Goal: Information Seeking & Learning: Learn about a topic

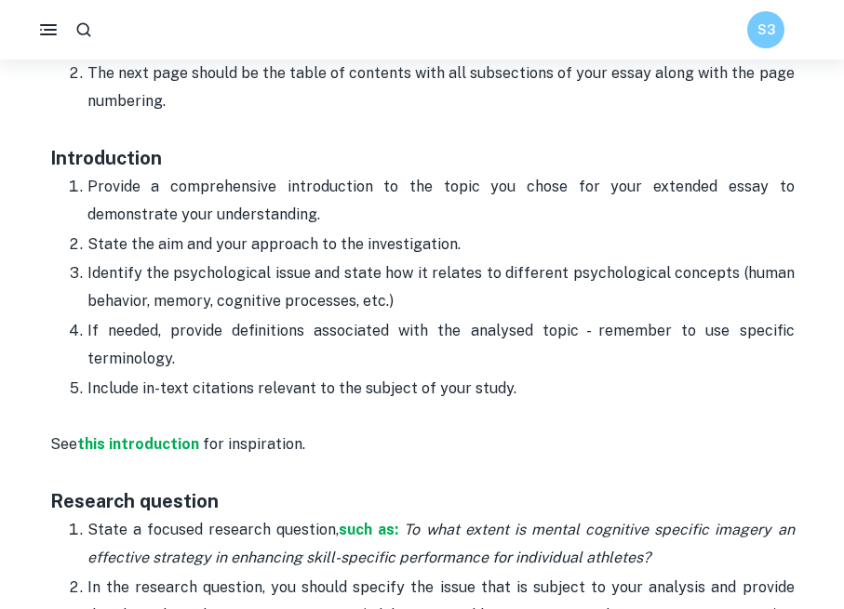
scroll to position [1052, 0]
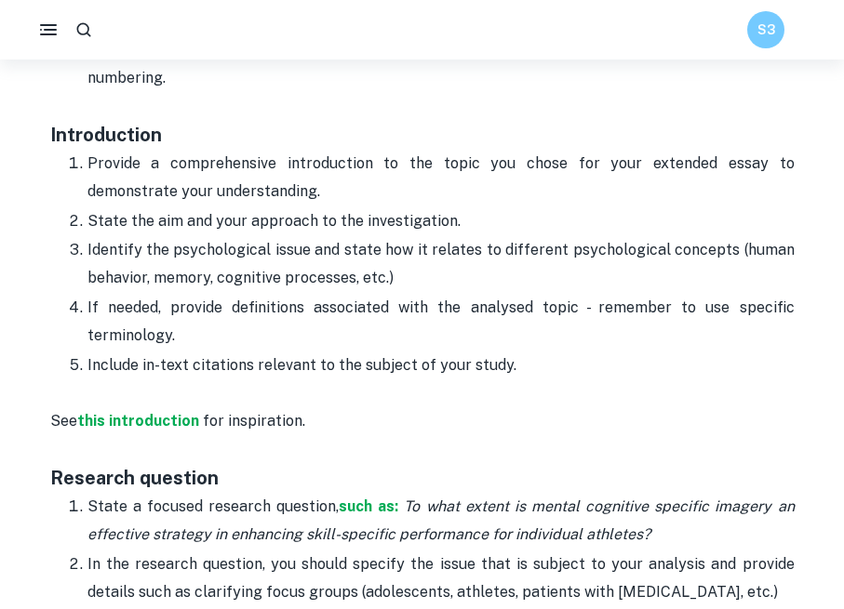
click at [307, 341] on p "If needed, provide definitions associated with the analysed topic - remember to…" at bounding box center [440, 322] width 707 height 57
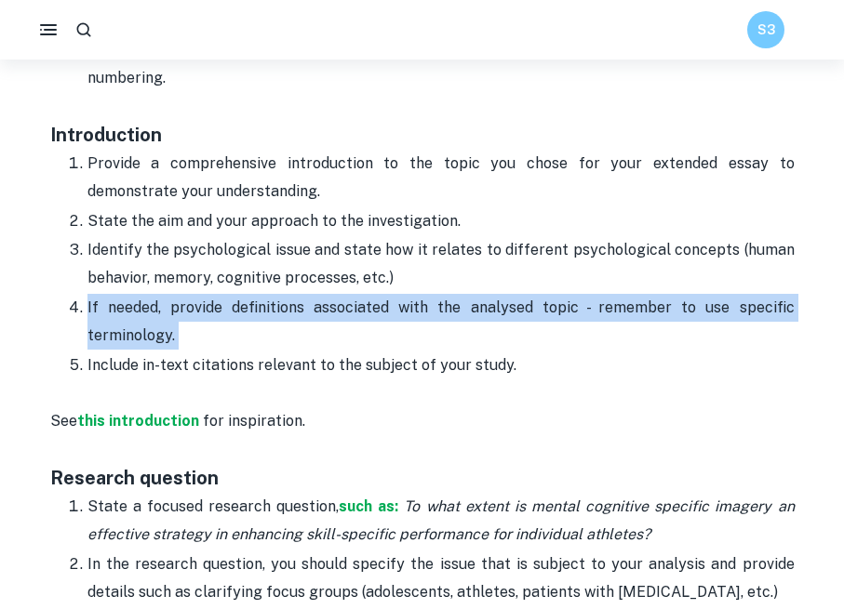
click at [307, 341] on p "If needed, provide definitions associated with the analysed topic - remember to…" at bounding box center [440, 322] width 707 height 57
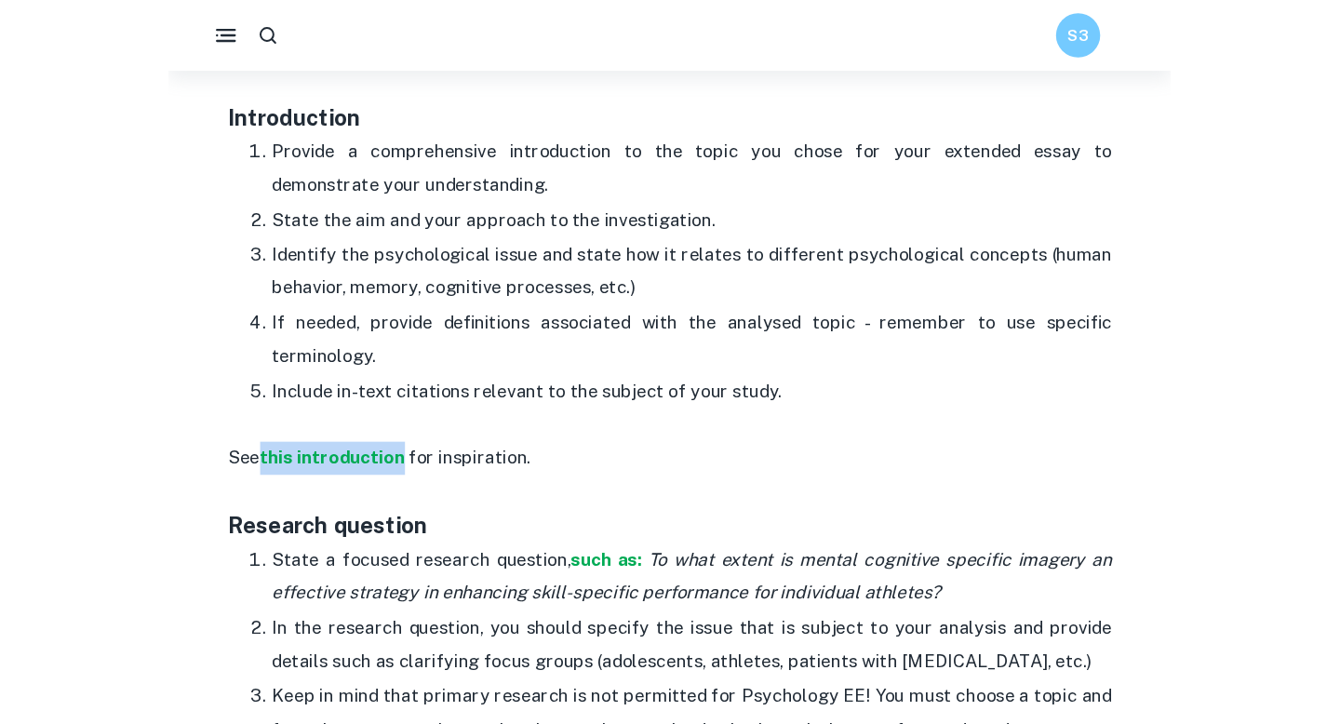
scroll to position [1098, 0]
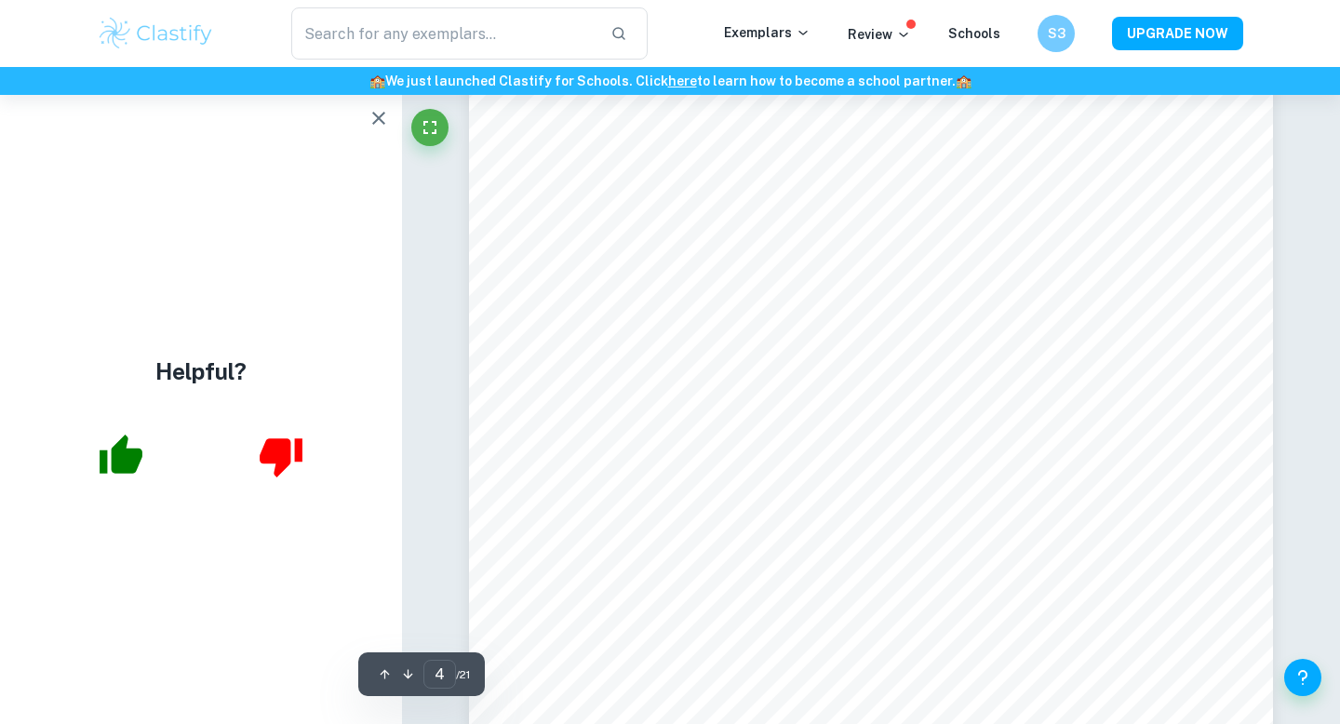
scroll to position [4136, 0]
type input "6"
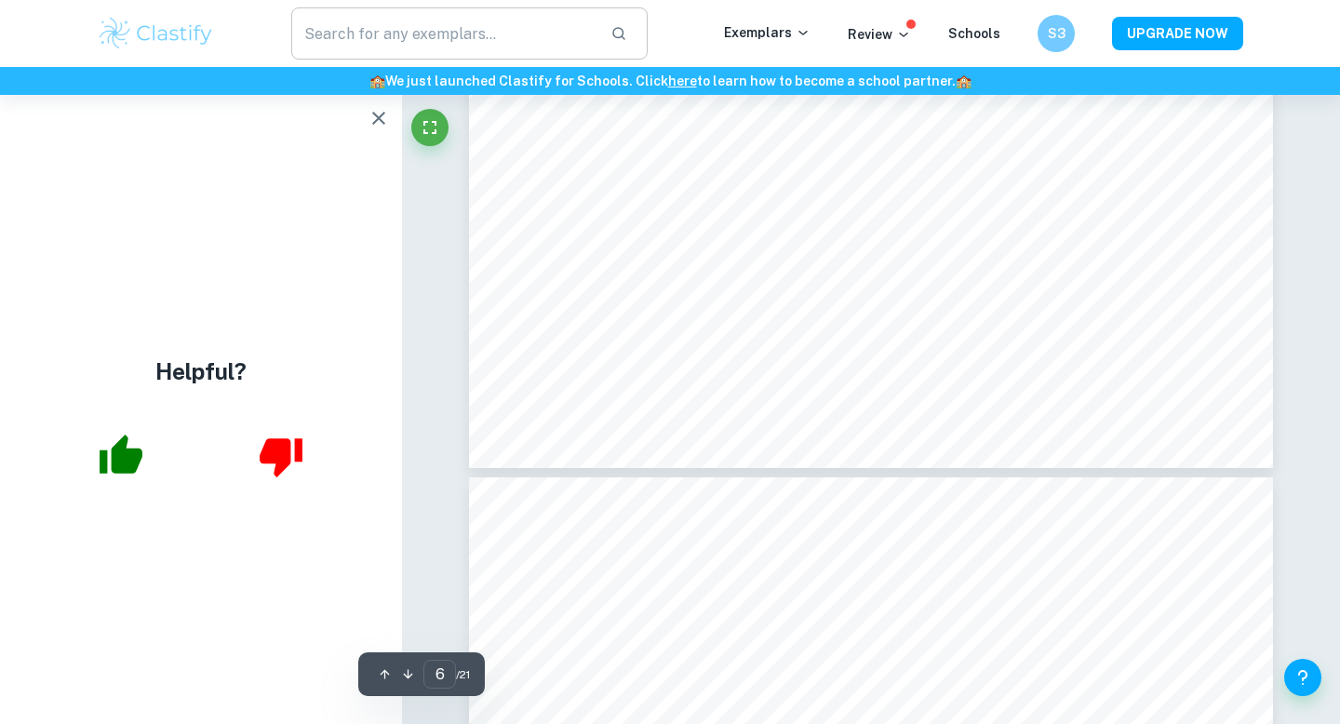
scroll to position [6870, 0]
